Goal: Find specific page/section: Find specific page/section

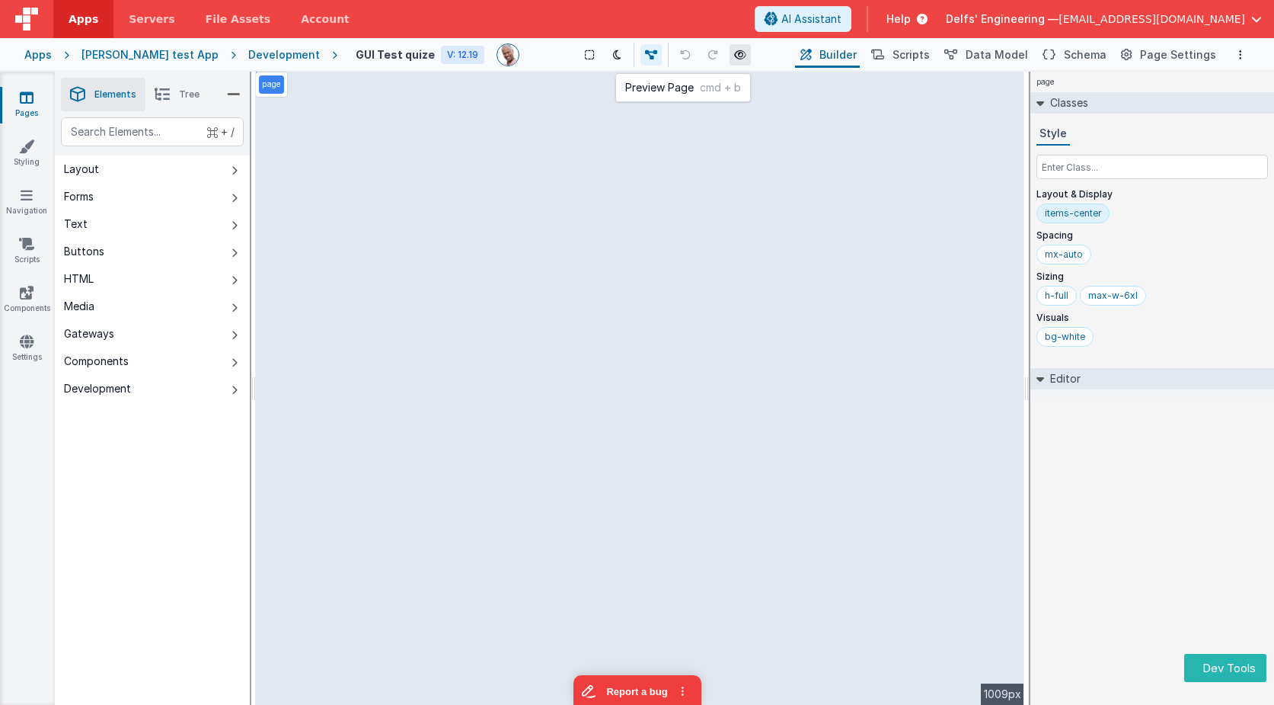
click at [734, 55] on icon at bounding box center [740, 55] width 12 height 11
click at [1117, 511] on div "page Classes Style Layout & Display items-center Spacing mx-auto Sizing h-full …" at bounding box center [1153, 388] width 244 height 633
click at [161, 55] on div "[PERSON_NAME] test App" at bounding box center [150, 54] width 137 height 15
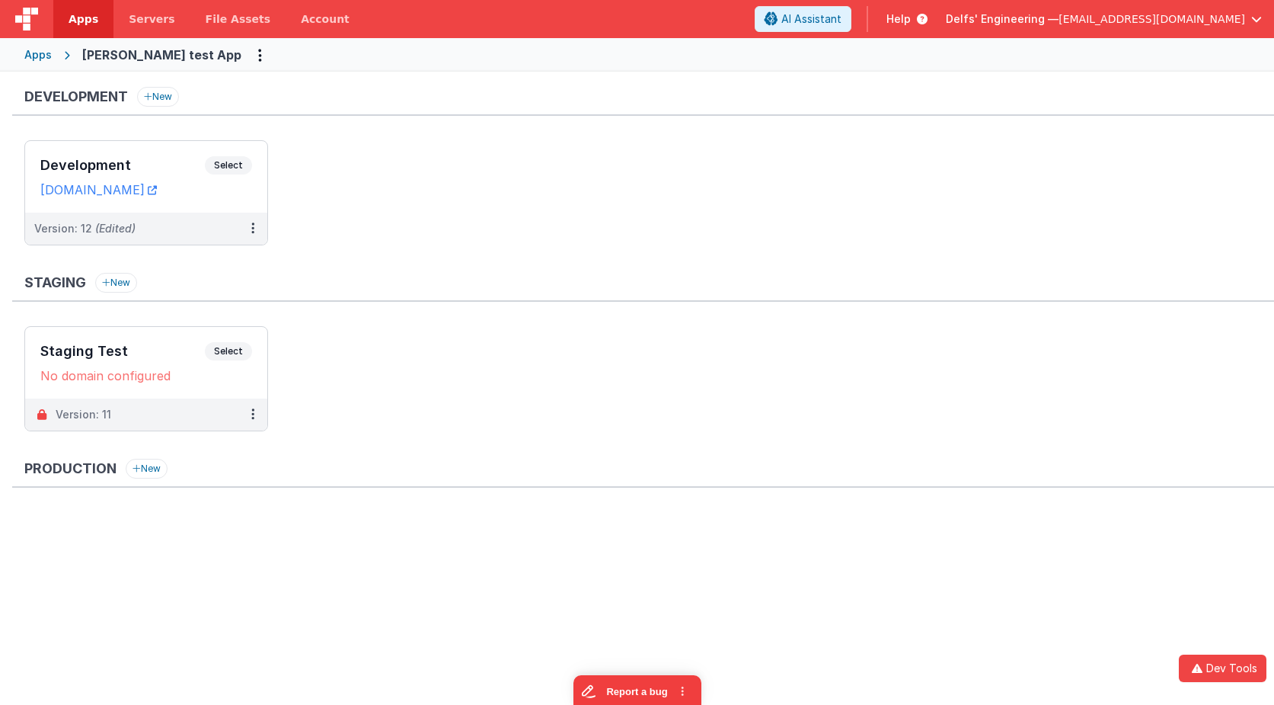
click at [49, 55] on div "Apps" at bounding box center [37, 54] width 27 height 15
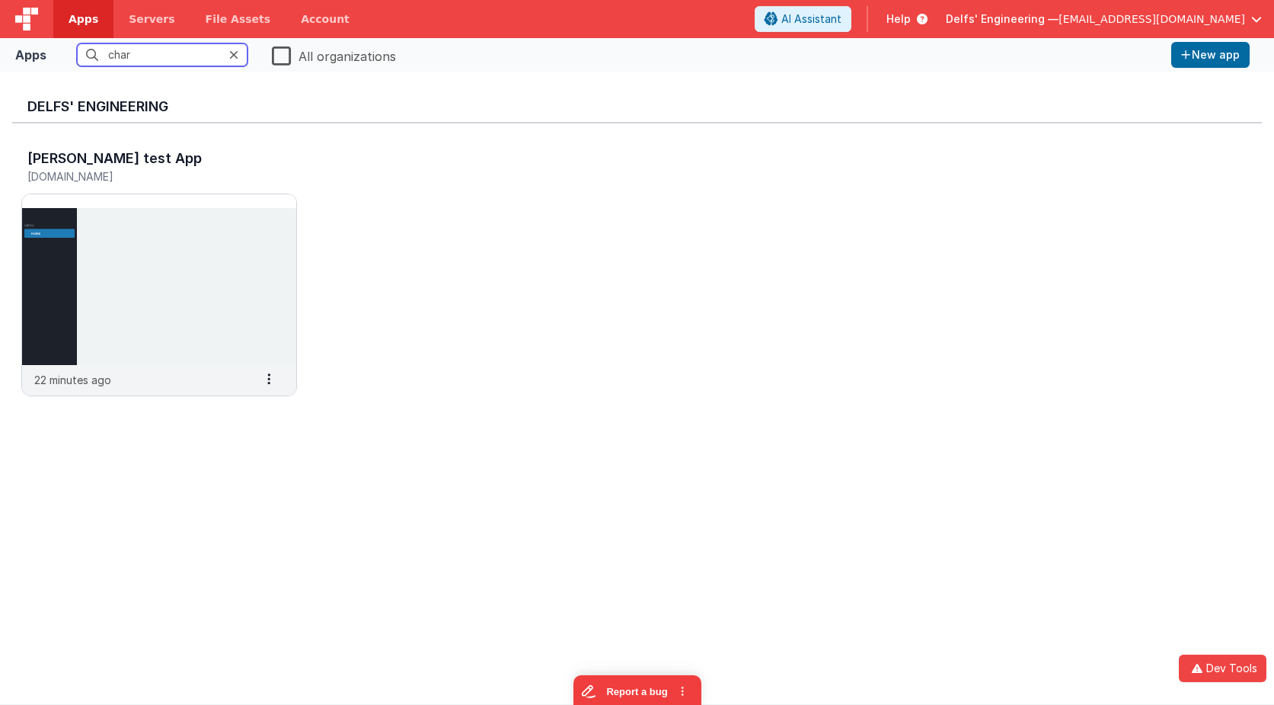
drag, startPoint x: 216, startPoint y: 57, endPoint x: 63, endPoint y: 33, distance: 154.3
click at [63, 33] on div "Apps Servers File Assets Account Some FUTURE Slot AI Assistant Help Delfs' Engi…" at bounding box center [637, 352] width 1274 height 705
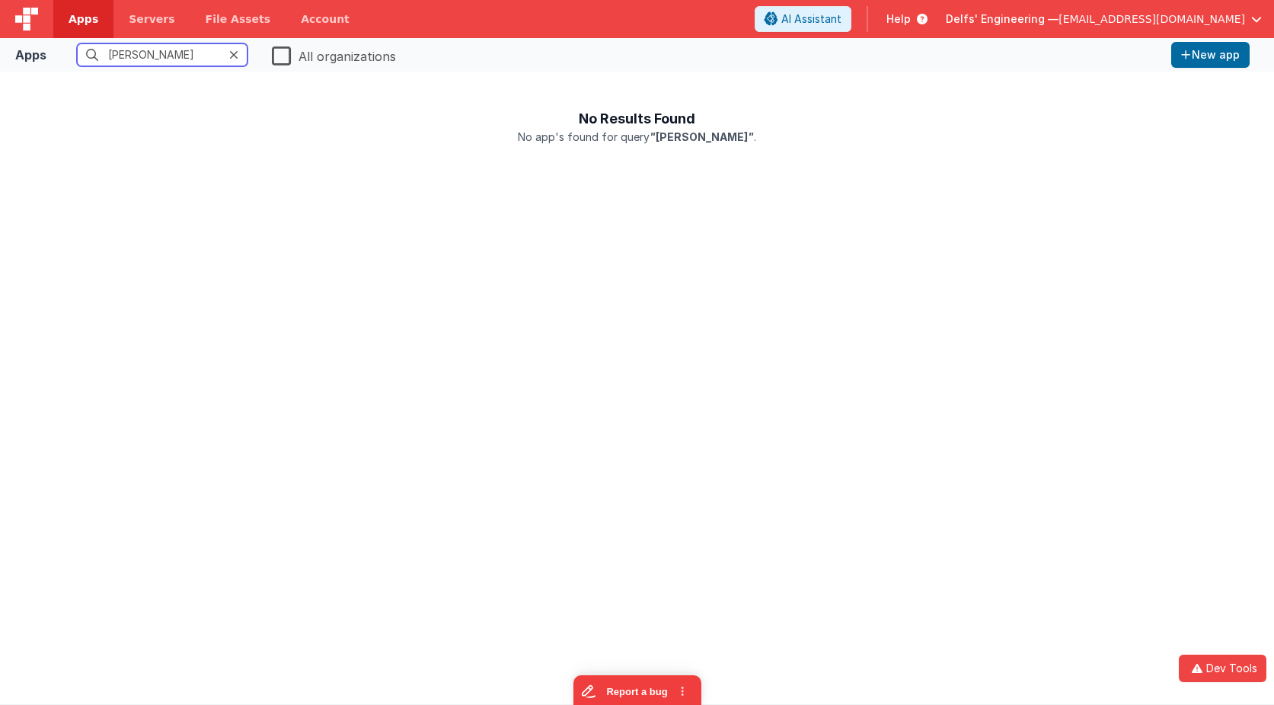
type input "chris"
click at [283, 60] on label "All organizations" at bounding box center [334, 54] width 124 height 21
click at [0, 0] on input "All organizations" at bounding box center [0, 0] width 0 height 0
drag, startPoint x: 192, startPoint y: 57, endPoint x: 62, endPoint y: 43, distance: 131.0
click at [62, 43] on fieldset "chris All organizations" at bounding box center [609, 55] width 1113 height 28
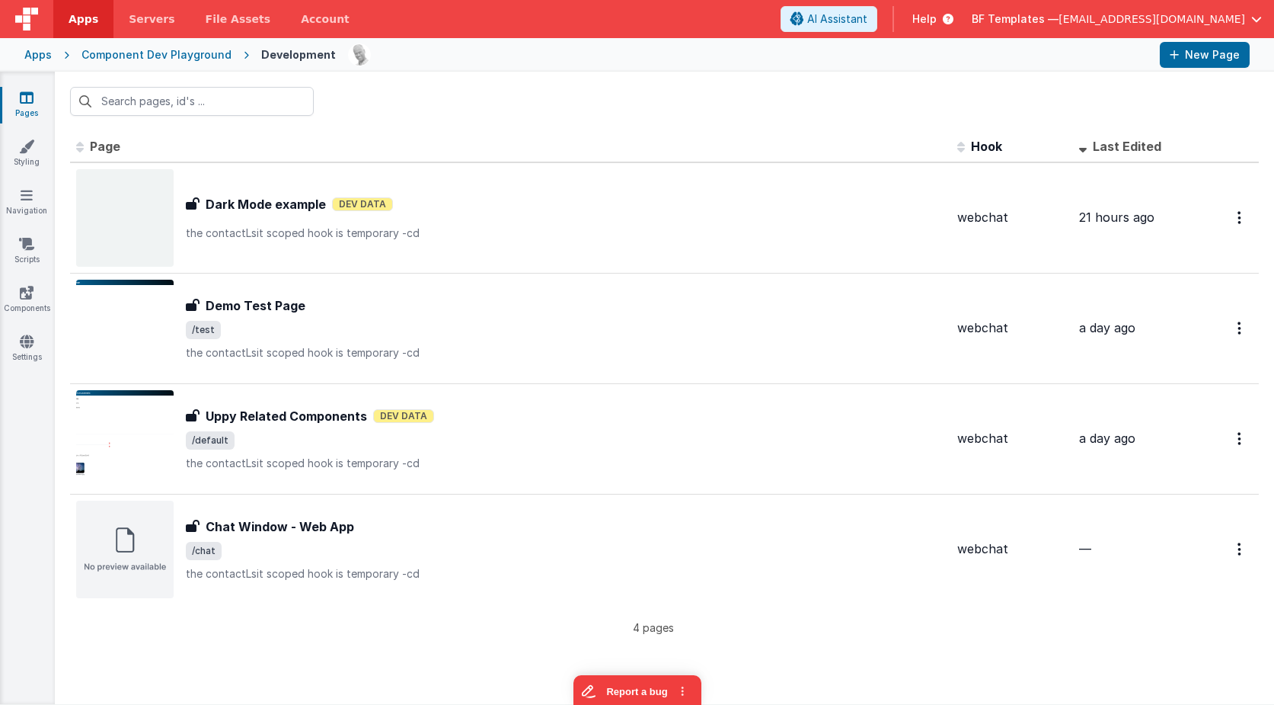
click at [41, 49] on div "Apps" at bounding box center [37, 54] width 27 height 15
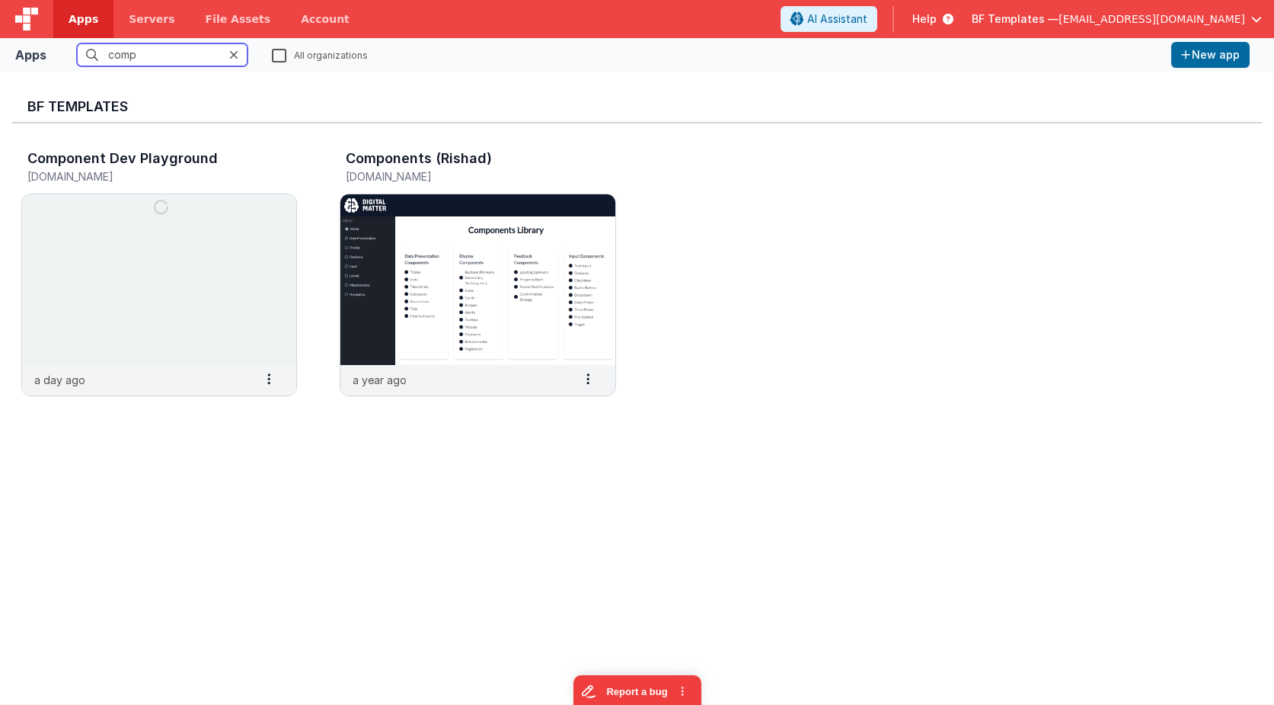
drag, startPoint x: 21, startPoint y: 49, endPoint x: 0, endPoint y: 49, distance: 21.3
click at [0, 49] on div "Apps comp All organizations New app" at bounding box center [637, 55] width 1274 height 34
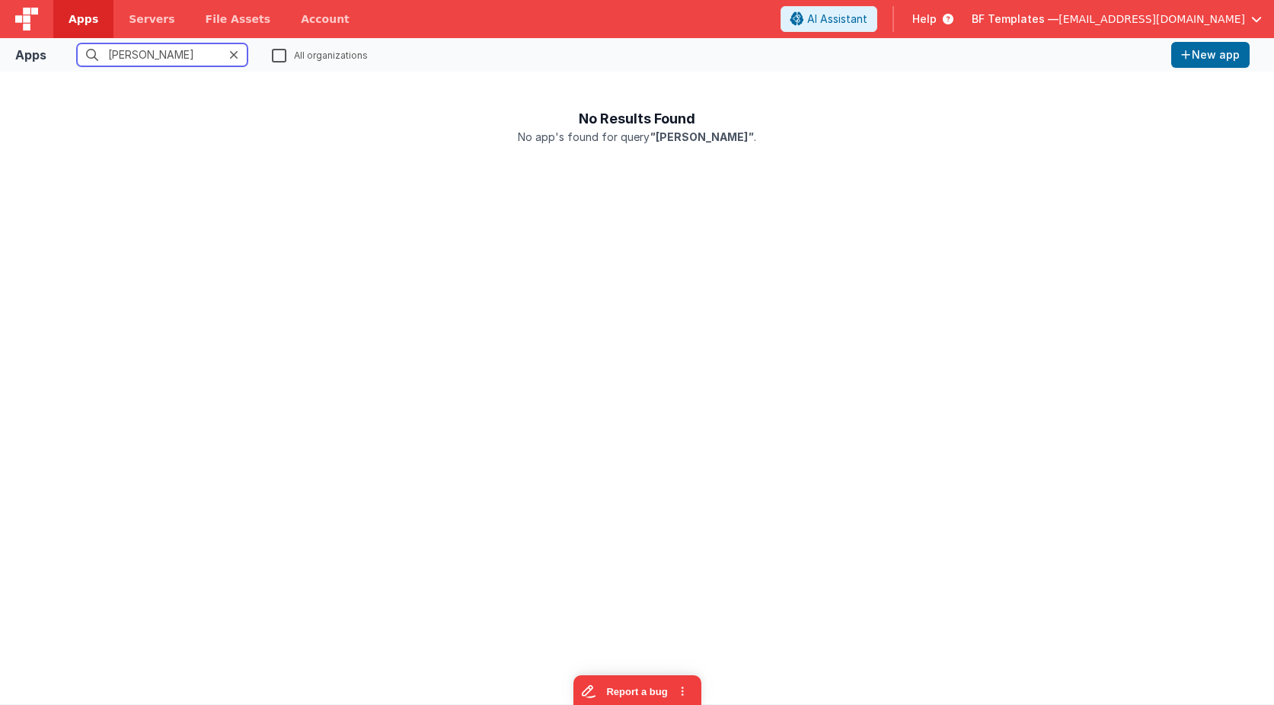
type input "[PERSON_NAME]"
click at [278, 59] on label "All organizations" at bounding box center [320, 54] width 96 height 14
click at [0, 0] on input "All organizations" at bounding box center [0, 0] width 0 height 0
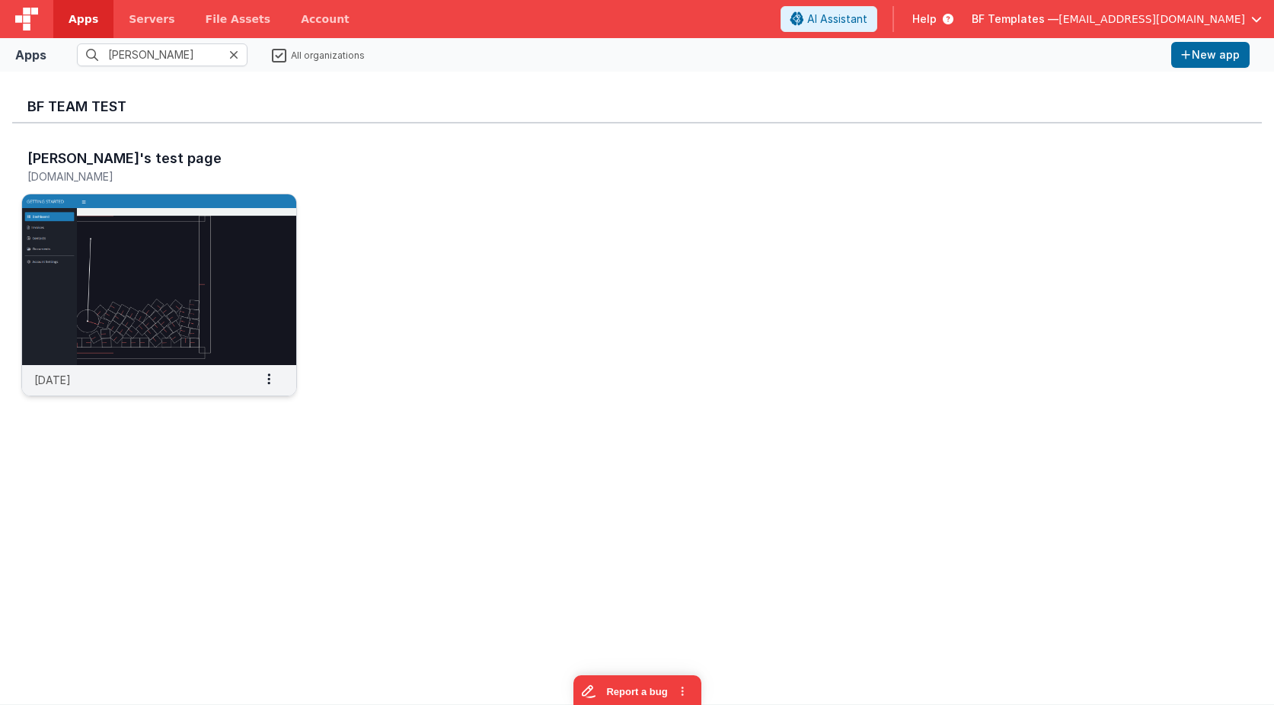
click at [216, 295] on img at bounding box center [159, 279] width 274 height 171
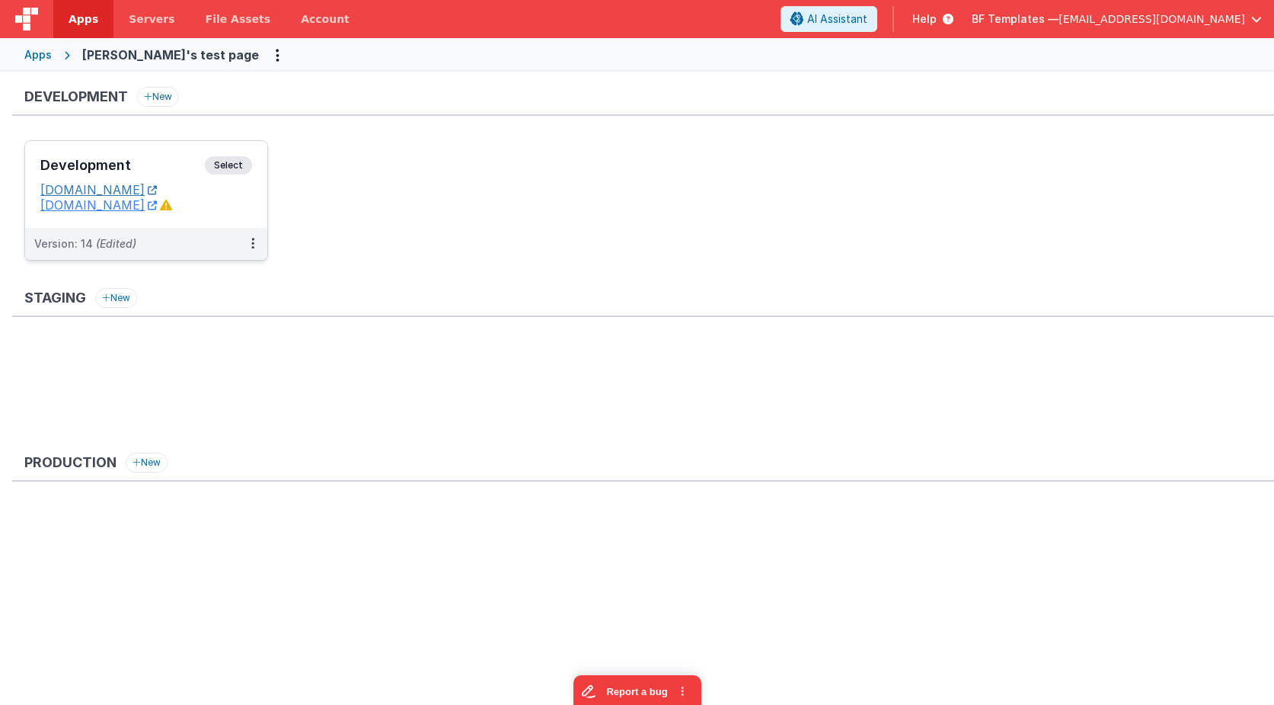
click at [157, 189] on link "[DOMAIN_NAME]" at bounding box center [98, 189] width 117 height 15
click at [154, 207] on link "c9dev3.bfoperations.com" at bounding box center [98, 204] width 117 height 15
